Goal: Transaction & Acquisition: Download file/media

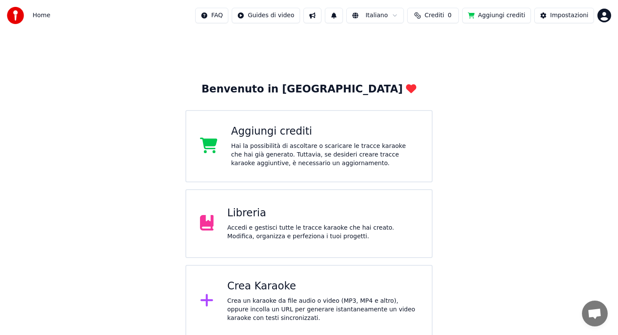
click at [241, 242] on div "Libreria Accedi e gestisci tutte le tracce karaoke che hai creato. Modifica, or…" at bounding box center [309, 223] width 247 height 69
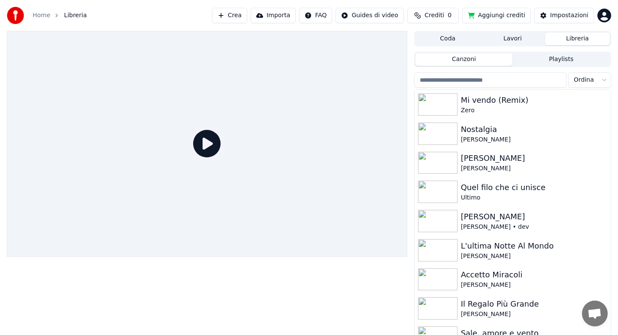
click at [447, 80] on input "search" at bounding box center [490, 79] width 152 height 15
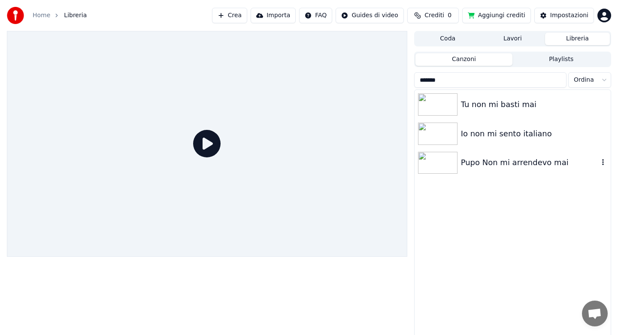
type input "******"
click at [480, 156] on div "Pupo Non mi arrendevo mai" at bounding box center [530, 162] width 138 height 12
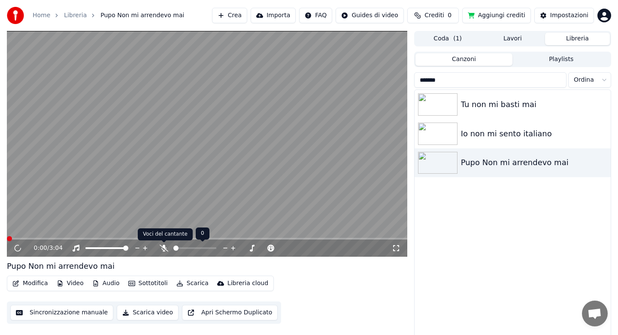
click at [164, 248] on icon at bounding box center [164, 247] width 9 height 7
click at [189, 282] on button "Scarica" at bounding box center [192, 283] width 39 height 12
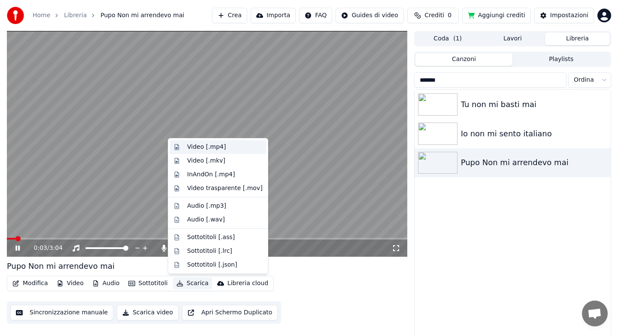
click at [195, 145] on div "Video [.mp4]" at bounding box center [206, 147] width 39 height 9
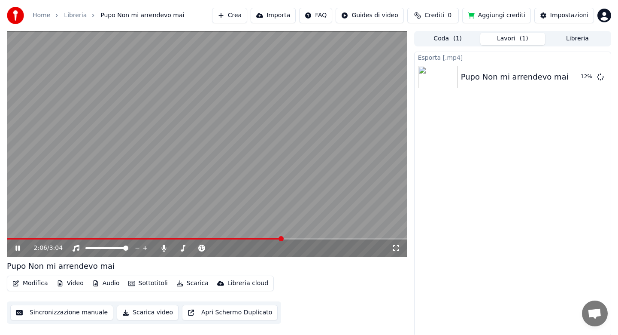
click at [16, 248] on icon at bounding box center [17, 247] width 4 height 5
